Goal: Navigation & Orientation: Find specific page/section

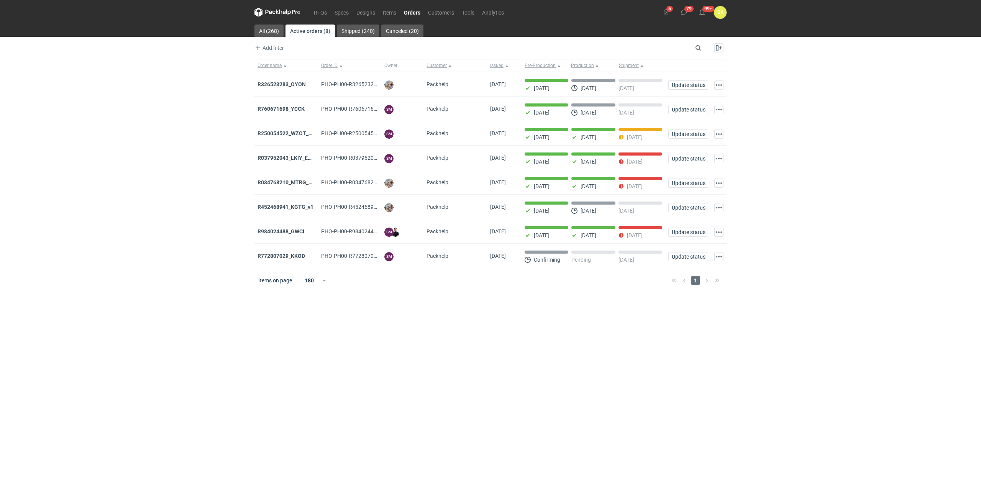
click at [539, 427] on main "All (268) Active orders (8) Shipped (240) Canceled (20) Add filter Owner first …" at bounding box center [491, 258] width 478 height 466
click at [278, 179] on div "R034768210_MTRG_WCIR_XWSN" at bounding box center [287, 182] width 64 height 25
click at [297, 136] on strong "R250054522_WZOT_SLIO_OVWG_YVQE_V1" at bounding box center [311, 133] width 106 height 6
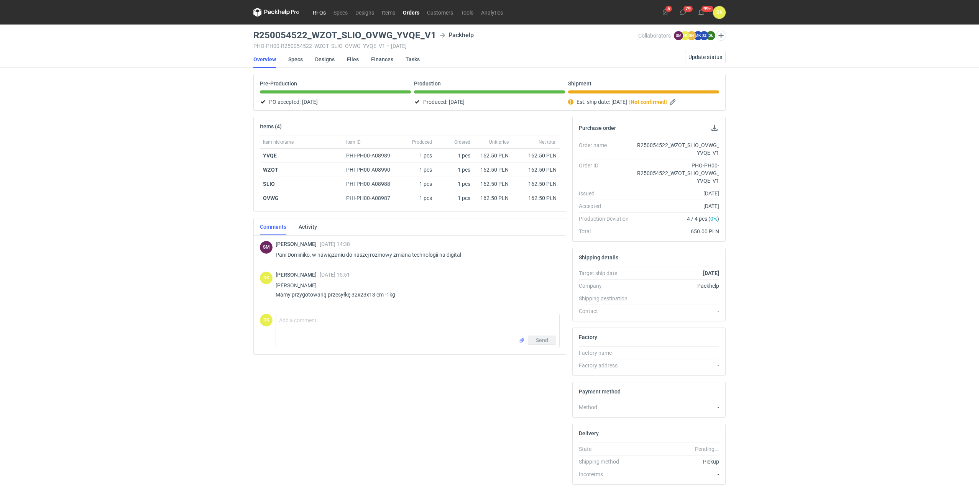
click at [318, 13] on link "RFQs" at bounding box center [319, 12] width 21 height 9
